Goal: Task Accomplishment & Management: Complete application form

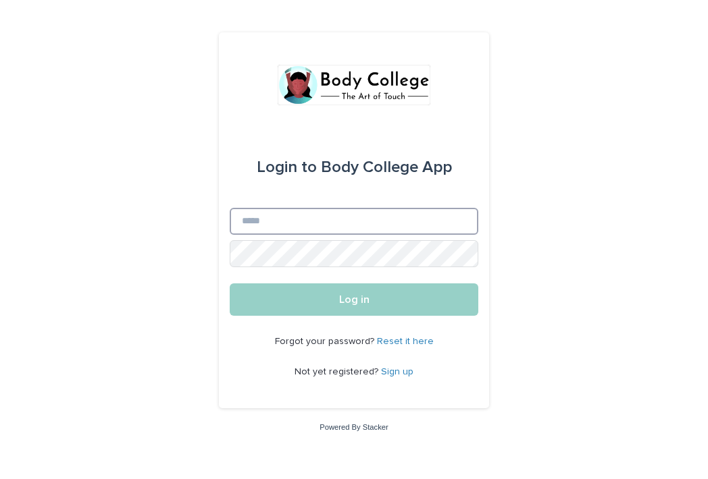
click at [275, 225] on input "Email" at bounding box center [354, 221] width 248 height 27
type input "**********"
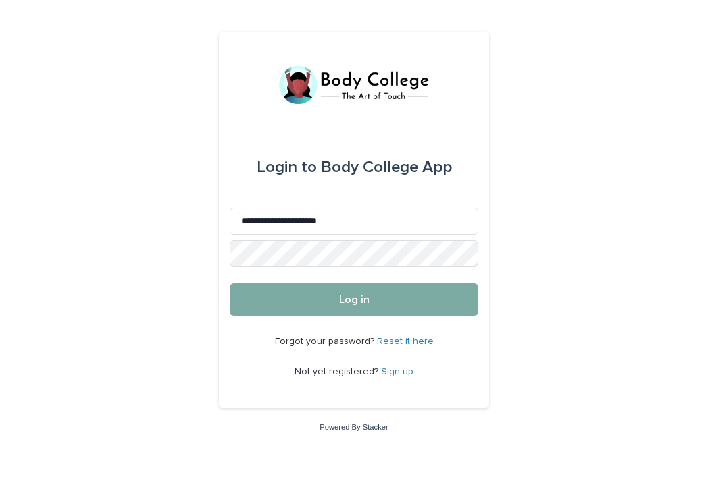
click at [353, 300] on span "Log in" at bounding box center [354, 299] width 30 height 11
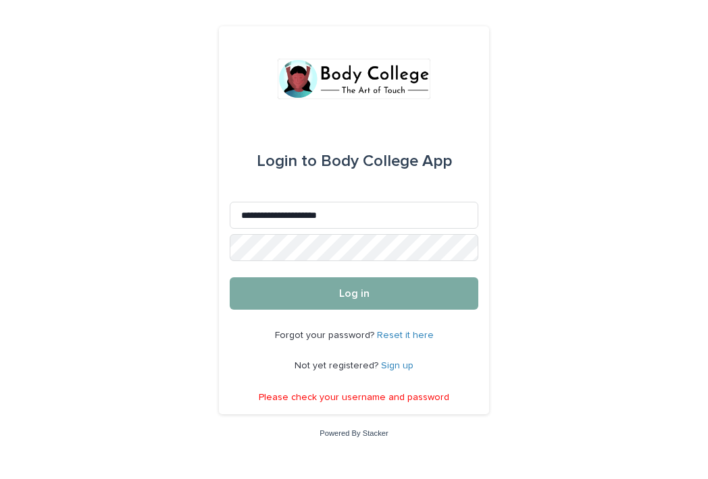
click at [350, 290] on span "Log in" at bounding box center [354, 293] width 30 height 11
click at [344, 289] on span "Log in" at bounding box center [354, 293] width 30 height 11
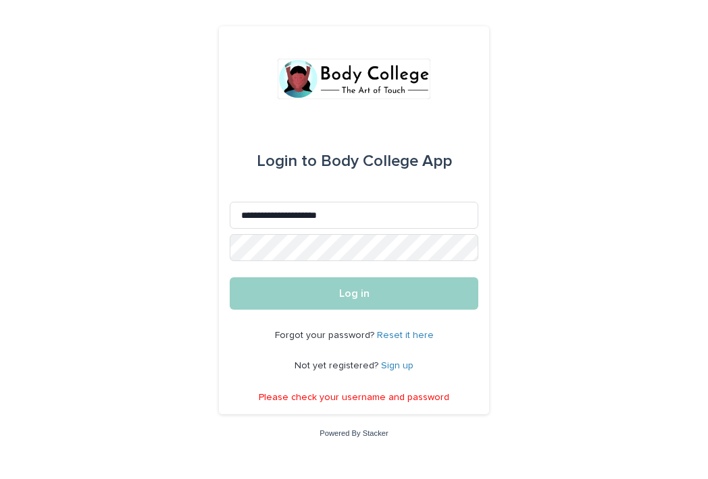
click at [404, 333] on link "Reset it here" at bounding box center [405, 335] width 57 height 9
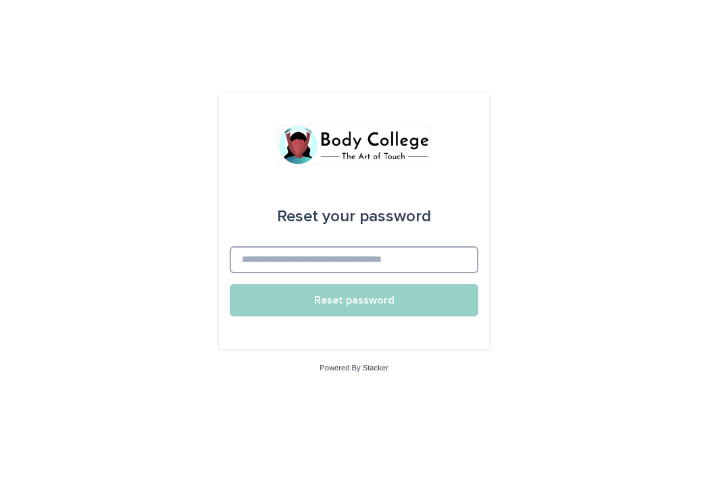
click at [303, 259] on input at bounding box center [354, 259] width 248 height 27
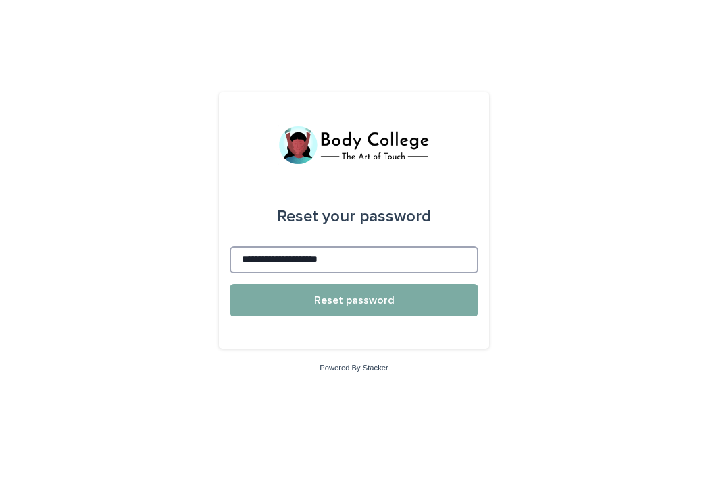
type input "**********"
click at [348, 296] on span "Reset password" at bounding box center [354, 300] width 80 height 11
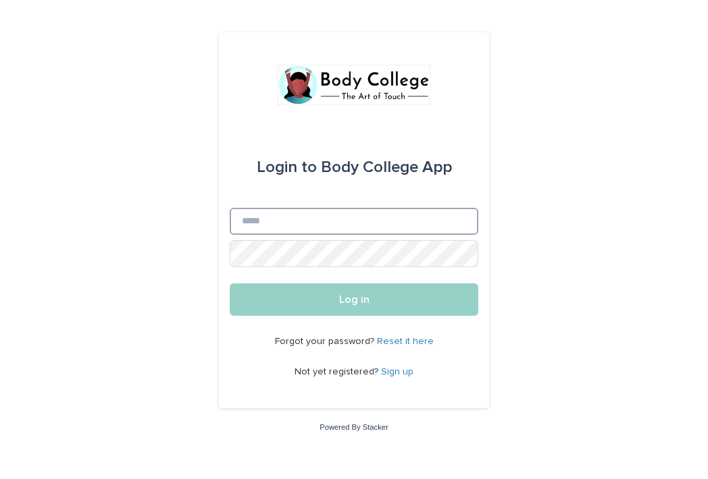
click at [289, 221] on input "Email" at bounding box center [354, 221] width 248 height 27
click at [343, 257] on form "Login to Body College App Email Password Log in" at bounding box center [354, 221] width 248 height 189
type input "**********"
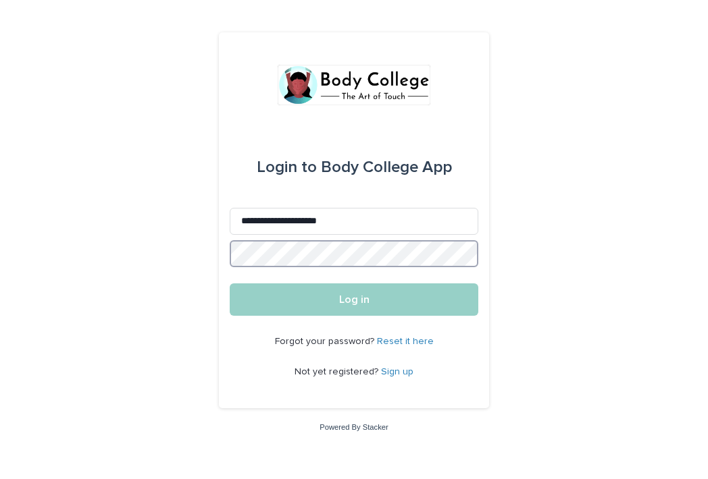
click at [230, 284] on button "Log in" at bounding box center [354, 300] width 248 height 32
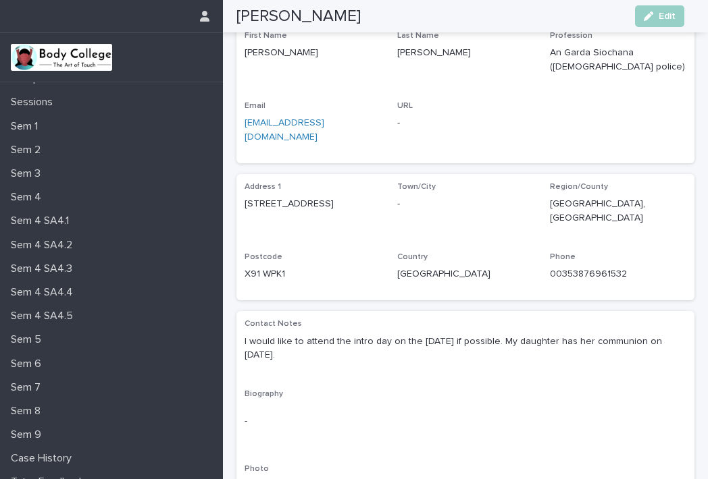
scroll to position [125, 0]
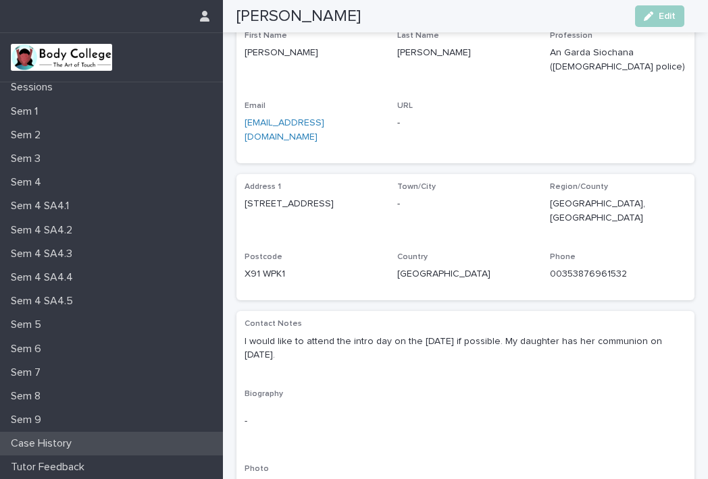
click at [44, 438] on p "Case History" at bounding box center [43, 443] width 77 height 13
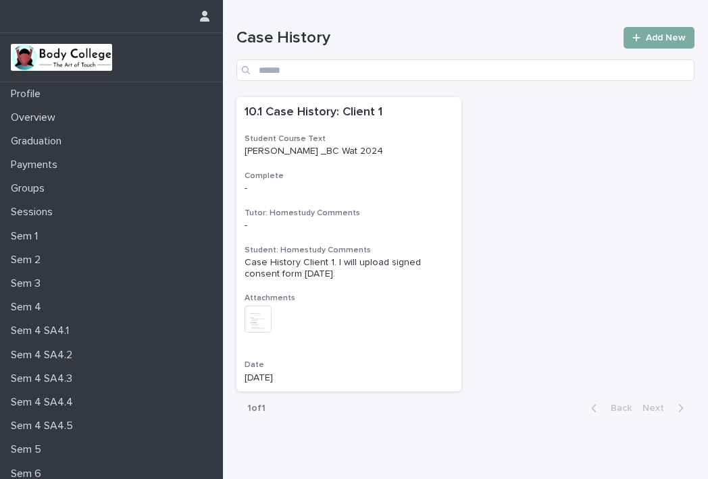
click at [647, 38] on span "Add New" at bounding box center [665, 37] width 40 height 9
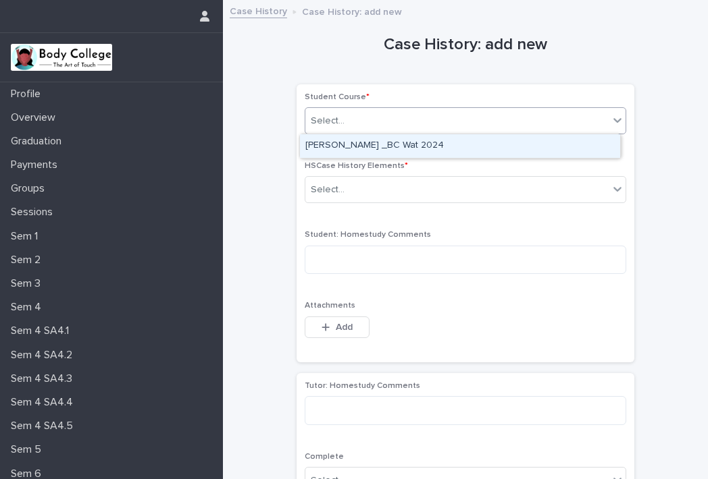
click at [402, 120] on div "Select..." at bounding box center [456, 121] width 303 height 22
click at [397, 144] on div "[PERSON_NAME] _BC Wat 2024" at bounding box center [460, 146] width 320 height 24
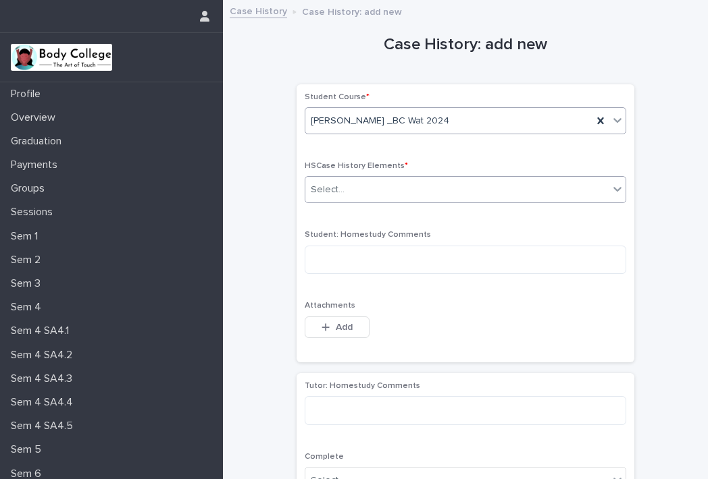
click at [372, 190] on div "Select..." at bounding box center [456, 190] width 303 height 22
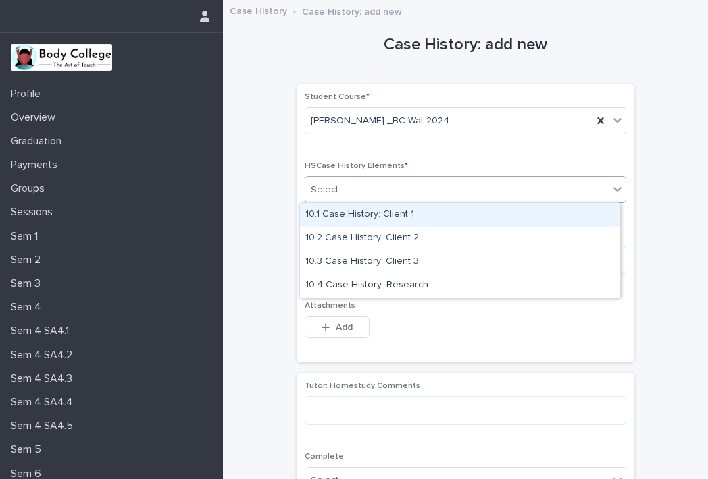
click at [371, 214] on div "10.1 Case History: Client 1" at bounding box center [460, 215] width 320 height 24
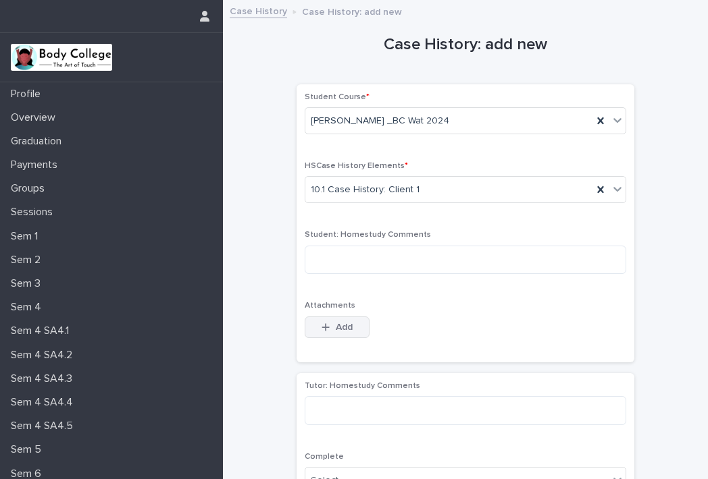
click at [324, 320] on button "Add" at bounding box center [336, 328] width 65 height 22
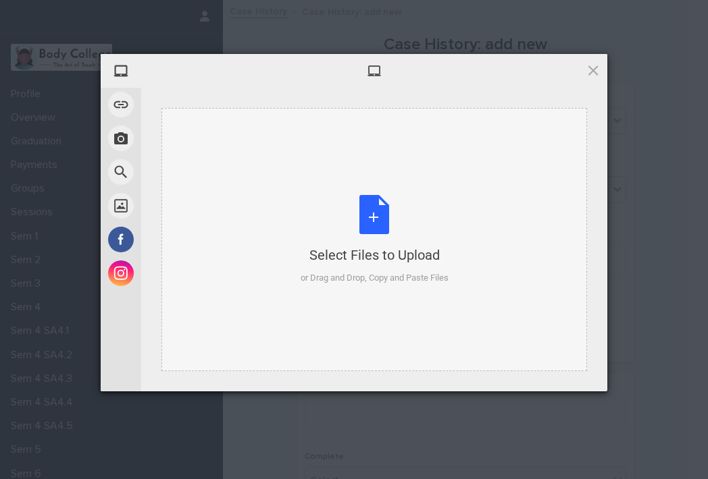
click at [371, 216] on div "Select Files to Upload or Drag and Drop, Copy and Paste Files" at bounding box center [374, 240] width 148 height 90
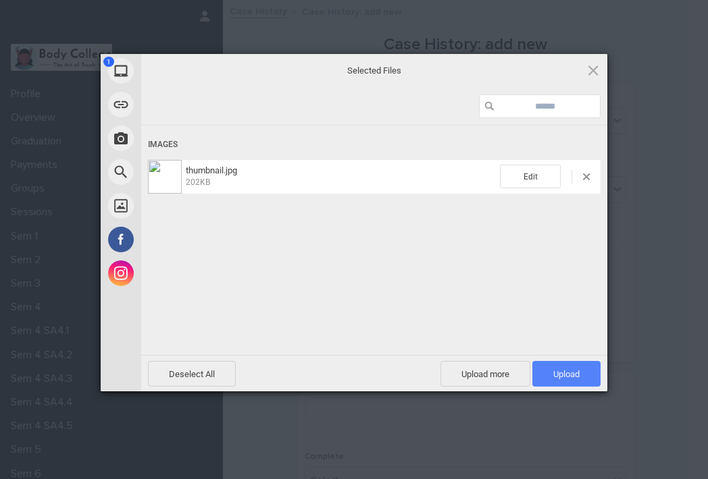
click at [563, 373] on span "Upload 1" at bounding box center [566, 374] width 26 height 10
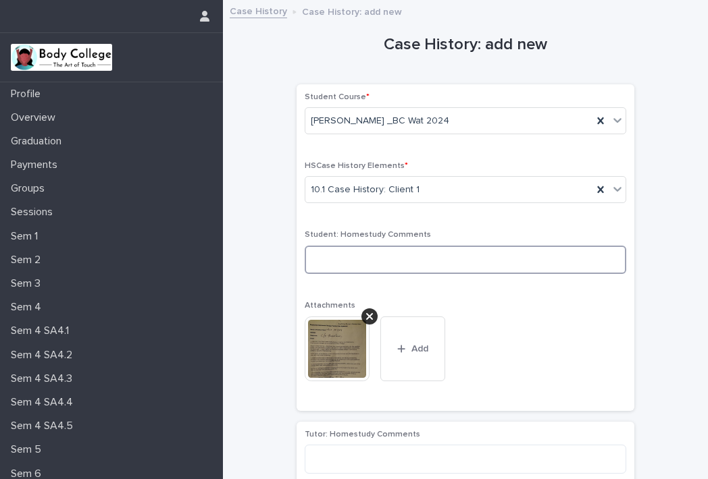
click at [354, 257] on textarea at bounding box center [464, 260] width 321 height 29
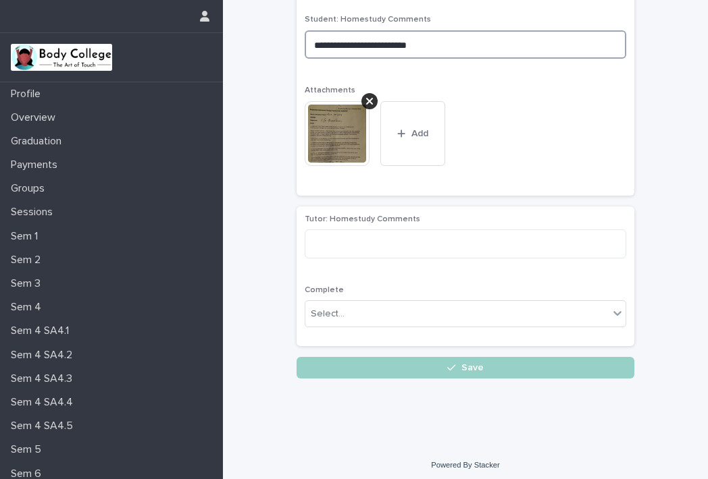
scroll to position [219, 0]
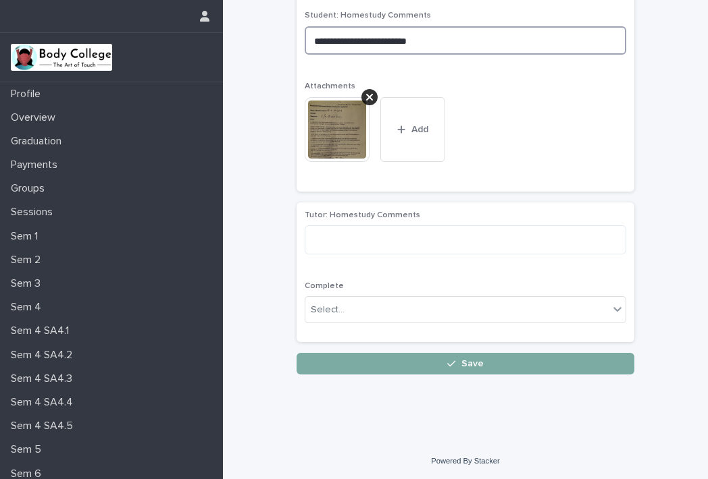
type textarea "**********"
click at [462, 359] on span "Save" at bounding box center [472, 363] width 22 height 9
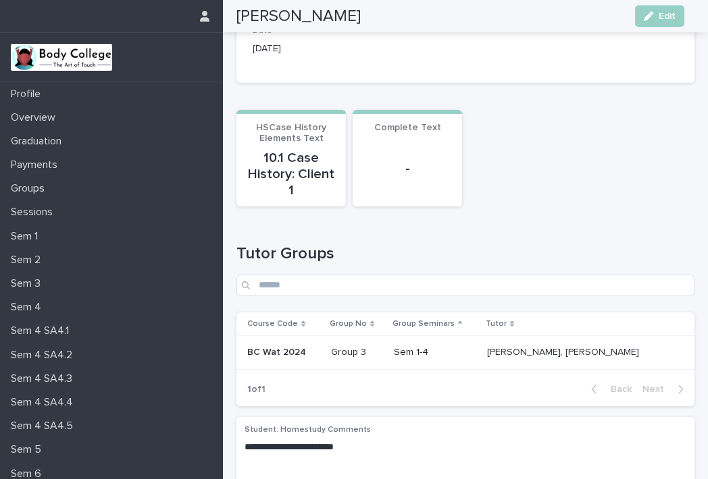
scroll to position [92, 0]
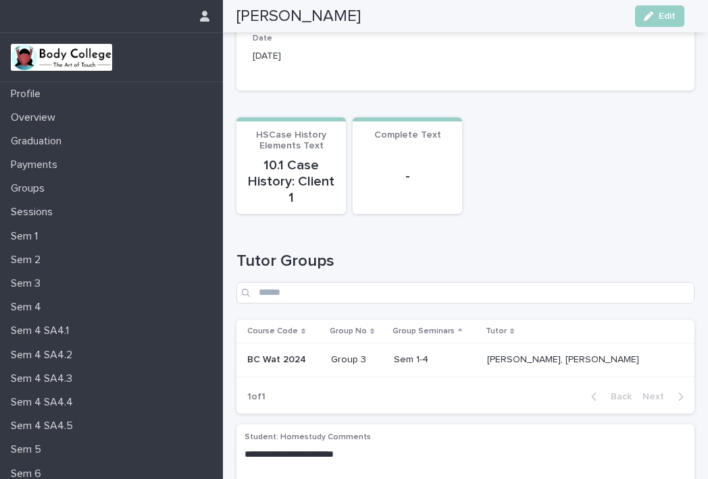
click at [297, 173] on p "10.1 Case History: Client 1" at bounding box center [290, 181] width 93 height 49
click at [286, 168] on p "10.1 Case History: Client 1" at bounding box center [290, 181] width 93 height 49
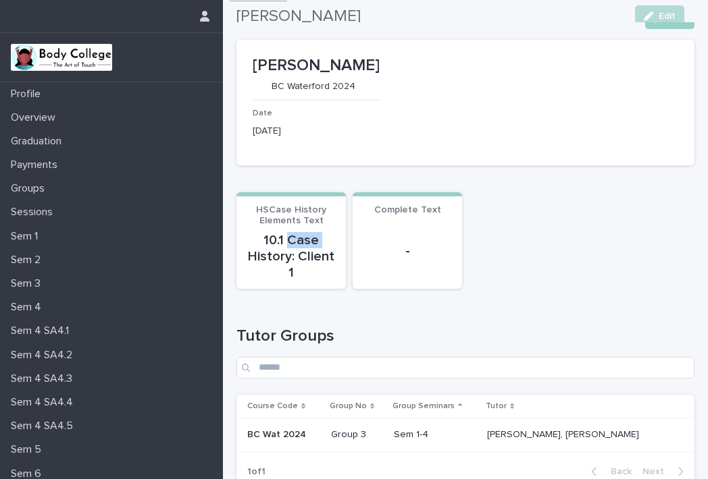
scroll to position [14, 0]
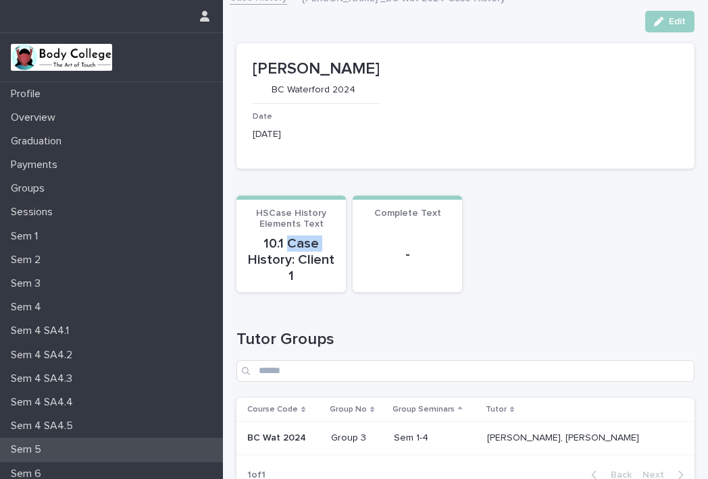
click at [31, 446] on p "Sem 5" at bounding box center [28, 450] width 47 height 13
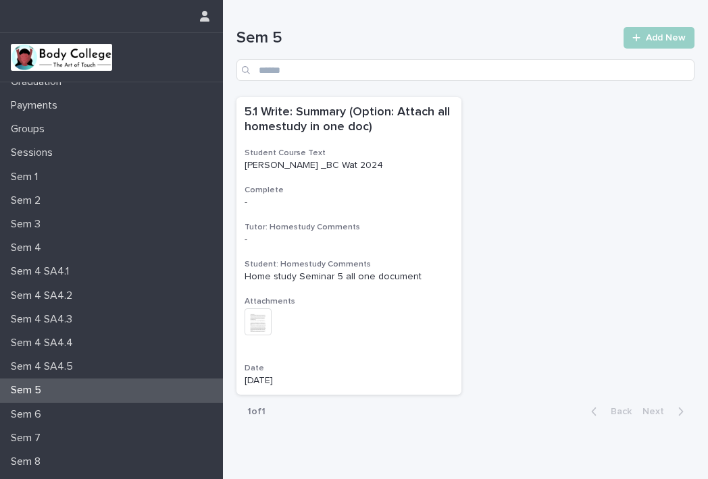
scroll to position [125, 0]
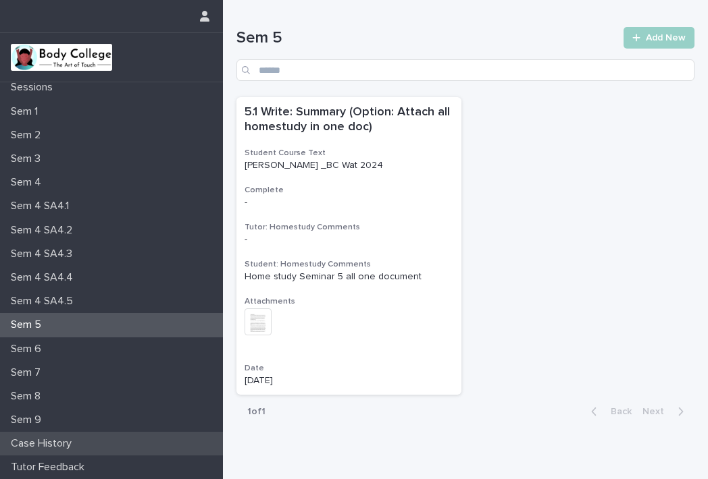
click at [41, 442] on p "Case History" at bounding box center [43, 443] width 77 height 13
